Goal: Task Accomplishment & Management: Use online tool/utility

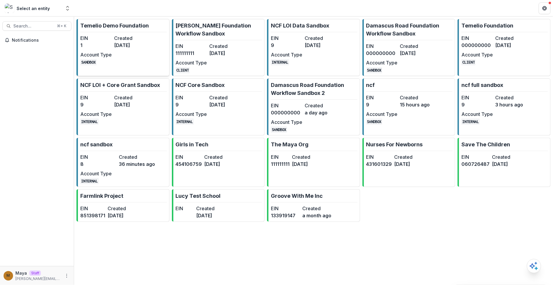
click at [99, 30] on link "Temelio Demo Foundation EIN 1 Created [DATE] Account Type SANDBOX" at bounding box center [122, 47] width 93 height 57
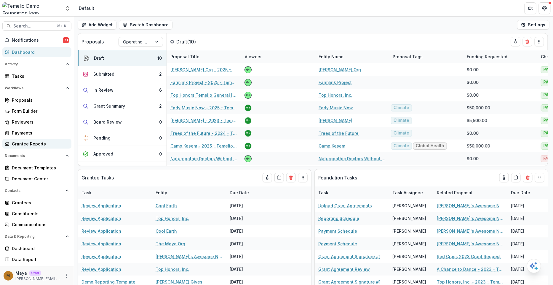
click at [40, 145] on div "Grantee Reports" at bounding box center [39, 144] width 55 height 6
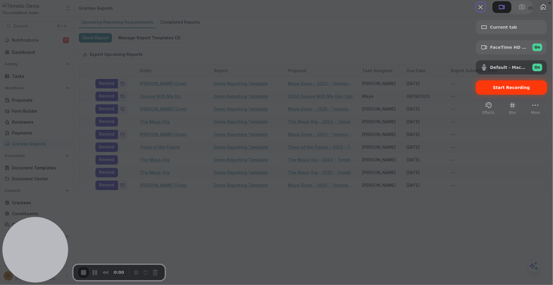
click at [496, 90] on span "Start Recording" at bounding box center [511, 87] width 37 height 5
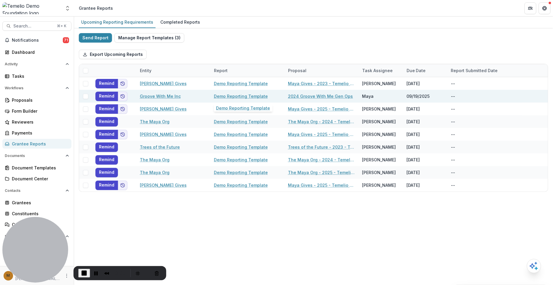
click at [242, 95] on link "Demo Reporting Template" at bounding box center [241, 96] width 54 height 6
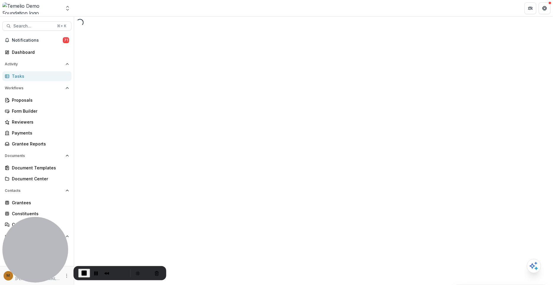
select select "********"
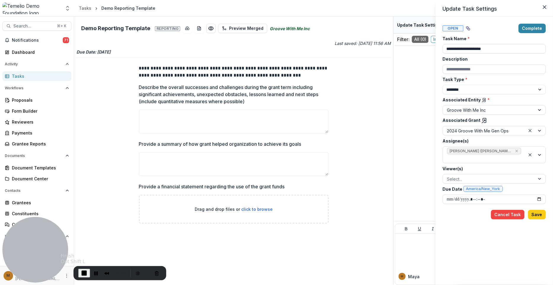
click at [83, 272] on span "End Recording" at bounding box center [84, 273] width 7 height 7
